Goal: Check status: Check status

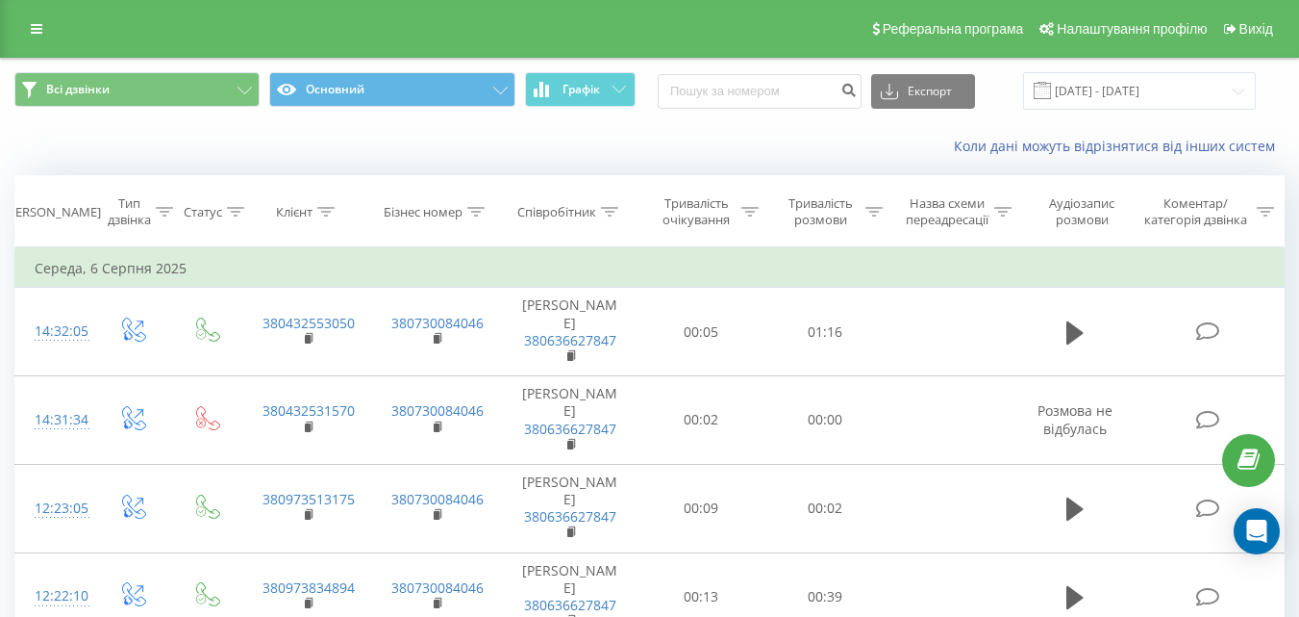
click at [1076, 336] on icon at bounding box center [1075, 332] width 17 height 23
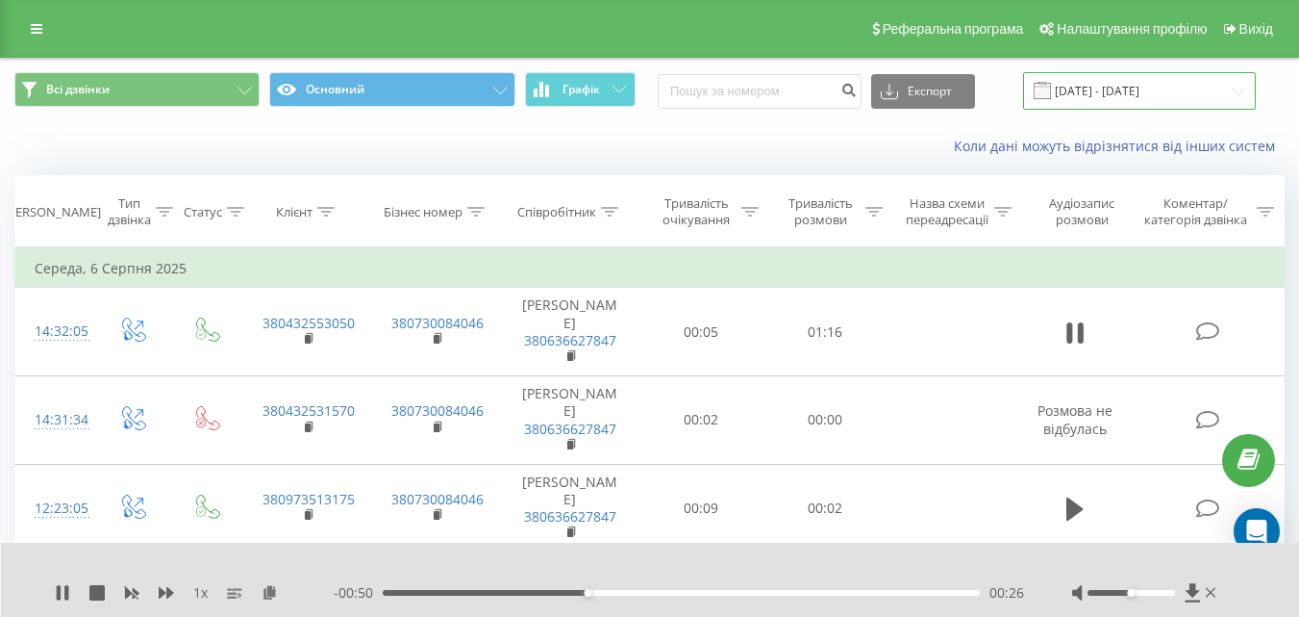
click at [1113, 94] on input "[DATE] - [DATE]" at bounding box center [1139, 91] width 233 height 38
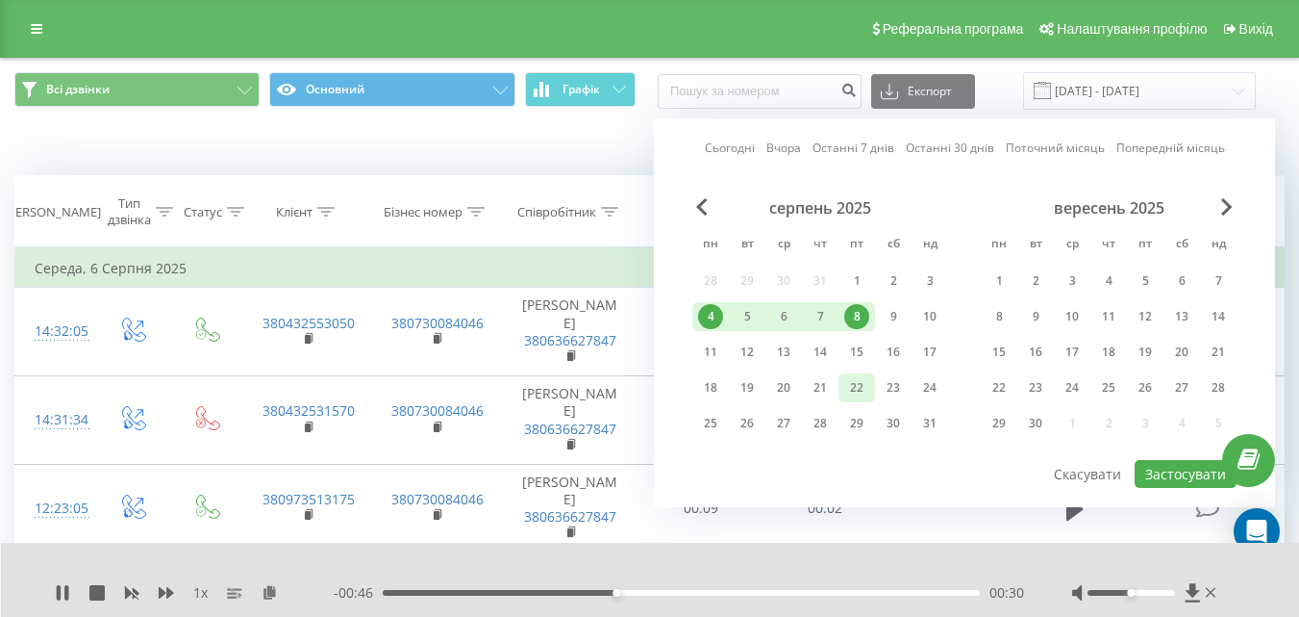
click at [853, 390] on div "22" at bounding box center [857, 387] width 25 height 25
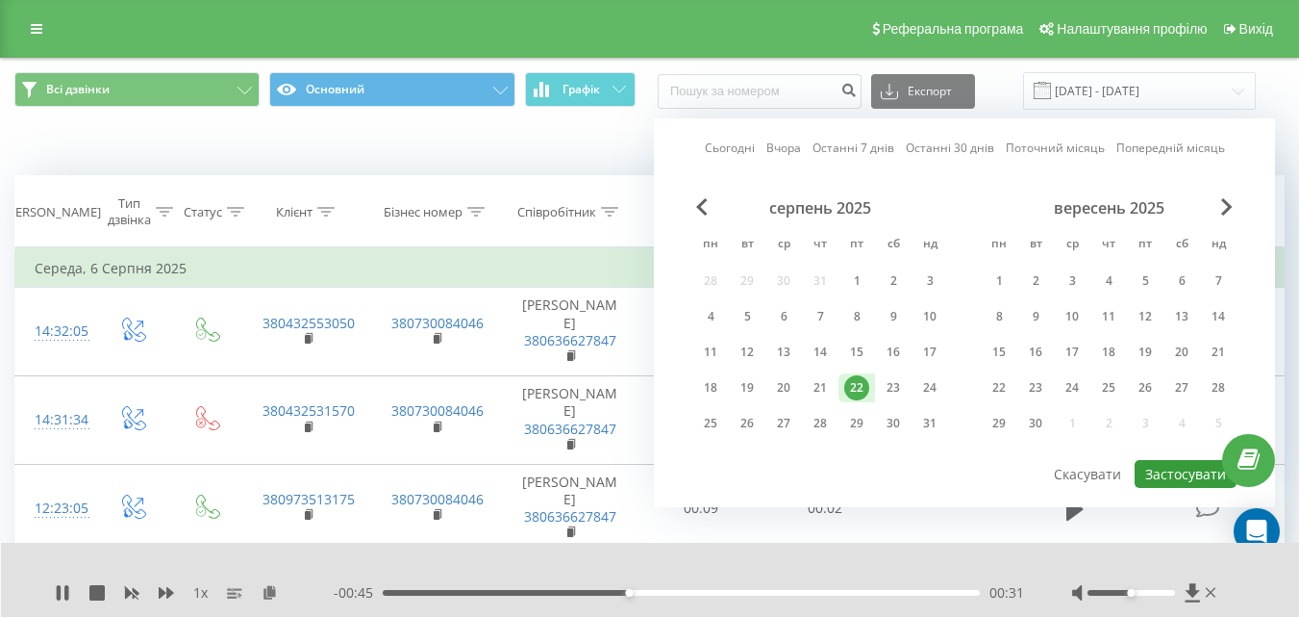
click at [1198, 466] on button "Застосувати" at bounding box center [1186, 474] width 102 height 28
type input "[DATE] - [DATE]"
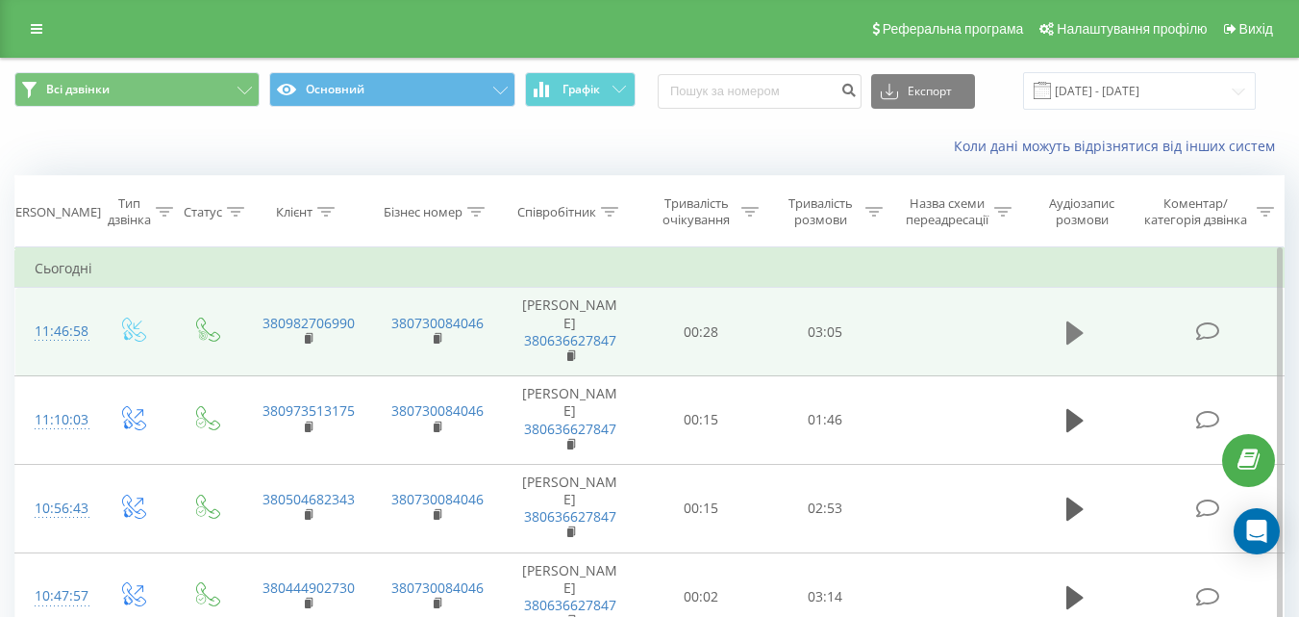
click at [1085, 341] on button at bounding box center [1075, 332] width 29 height 29
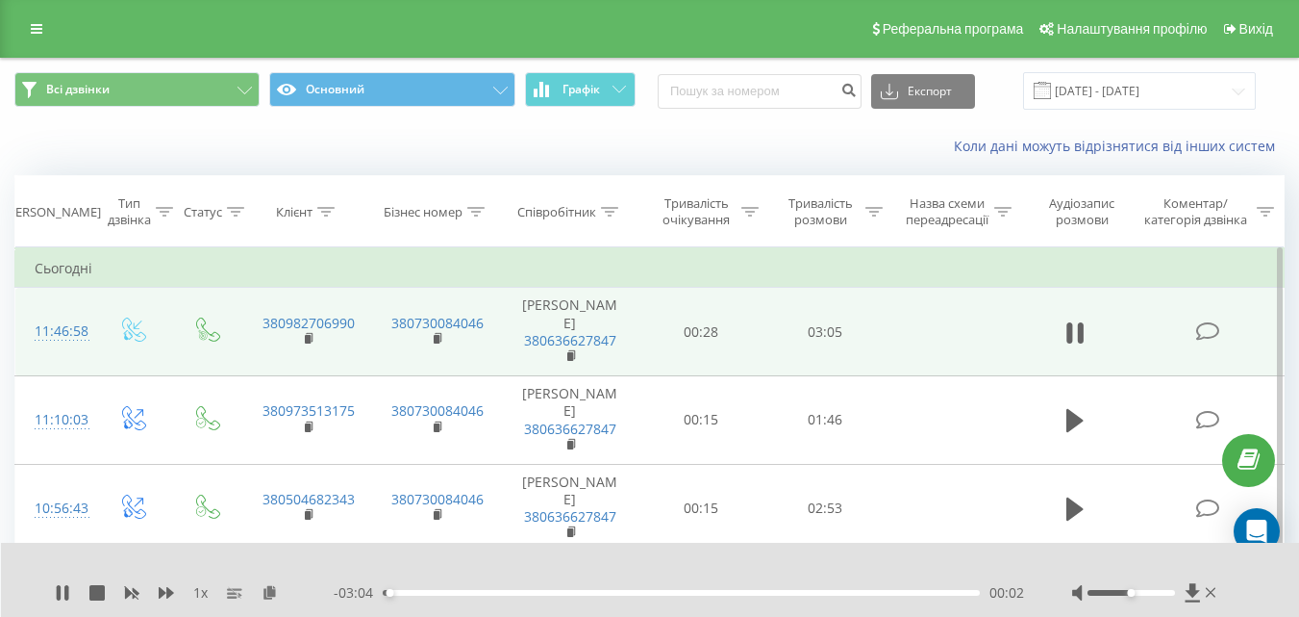
click at [417, 591] on div "00:02" at bounding box center [681, 593] width 597 height 6
click at [395, 584] on div "- 02:49 00:17 00:17" at bounding box center [679, 592] width 691 height 19
click at [388, 597] on div "- 02:48 00:17 00:17" at bounding box center [679, 592] width 691 height 19
click at [386, 593] on div "00:01" at bounding box center [681, 593] width 597 height 6
click at [1150, 594] on div at bounding box center [1132, 593] width 88 height 6
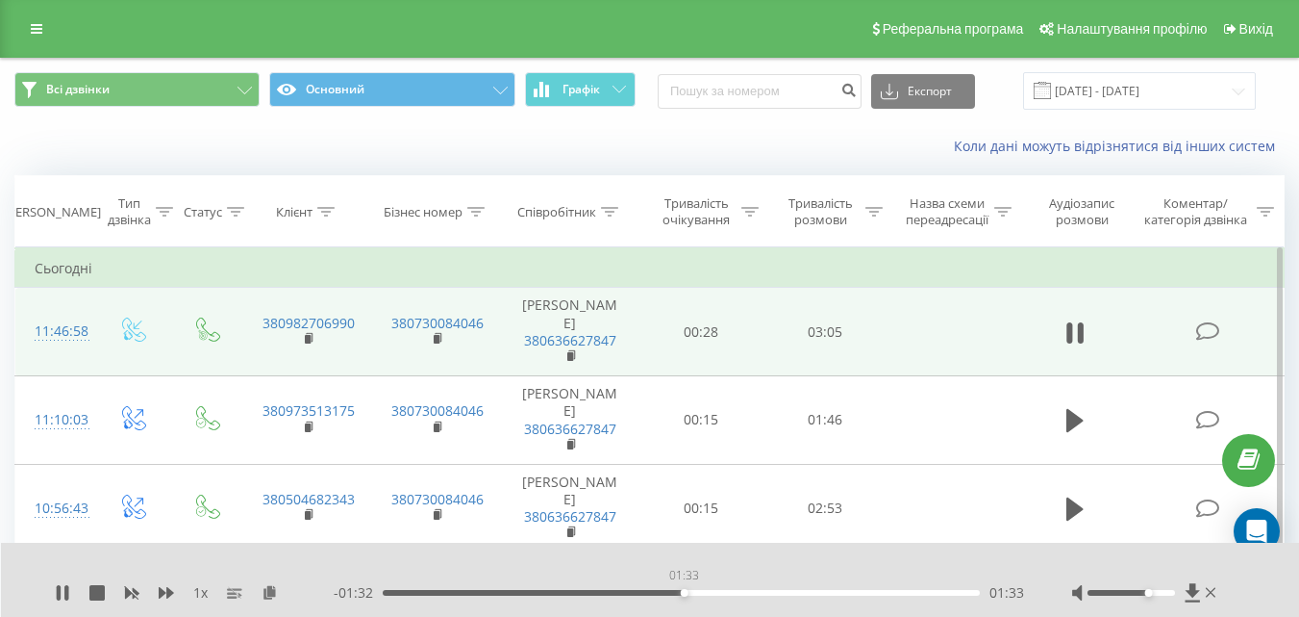
click at [684, 593] on div "01:33" at bounding box center [681, 593] width 597 height 6
click at [630, 590] on div "01:17" at bounding box center [681, 593] width 597 height 6
click at [47, 595] on div "1 x - 00:45 02:21 02:21" at bounding box center [650, 579] width 1299 height 74
click at [57, 595] on icon at bounding box center [62, 592] width 15 height 15
